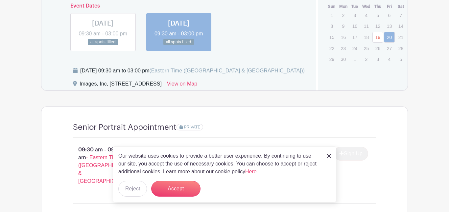
scroll to position [399, 0]
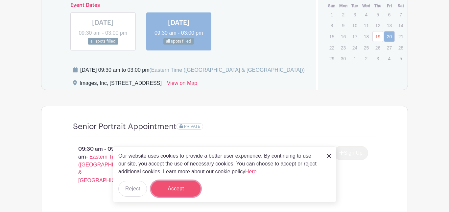
click at [171, 189] on button "Accept" at bounding box center [175, 189] width 49 height 16
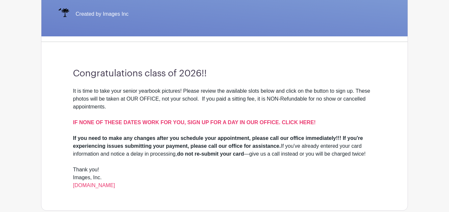
scroll to position [174, 0]
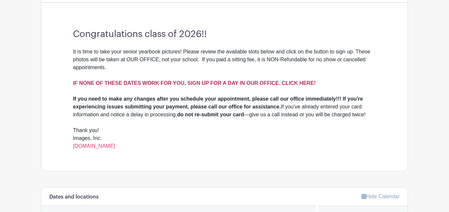
click at [234, 85] on strong "IF NONE OF THESE DATES WORK FOR YOU, SIGN UP FOR A DAY IN OUR OFFICE. CLICK HER…" at bounding box center [194, 83] width 242 height 6
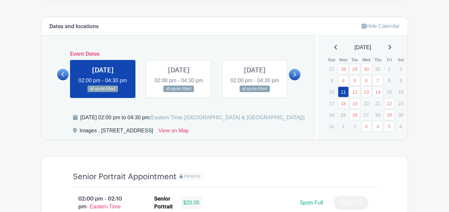
scroll to position [336, 0]
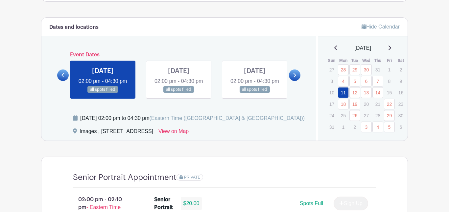
click at [255, 93] on link at bounding box center [255, 93] width 0 height 0
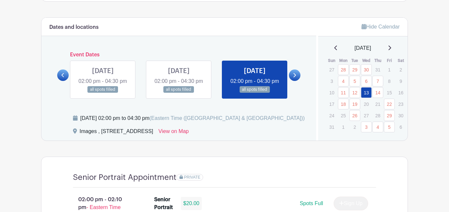
click at [294, 81] on link at bounding box center [294, 75] width 11 height 11
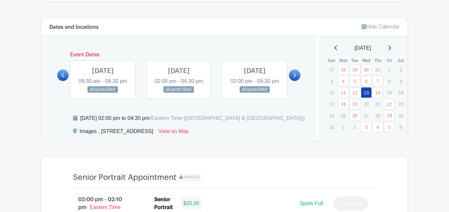
click at [294, 81] on link at bounding box center [294, 75] width 11 height 11
click at [103, 93] on link at bounding box center [103, 93] width 0 height 0
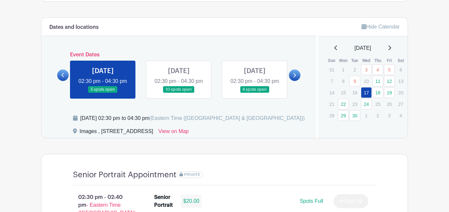
click at [62, 78] on icon at bounding box center [62, 75] width 3 height 5
